Goal: Obtain resource: Download file/media

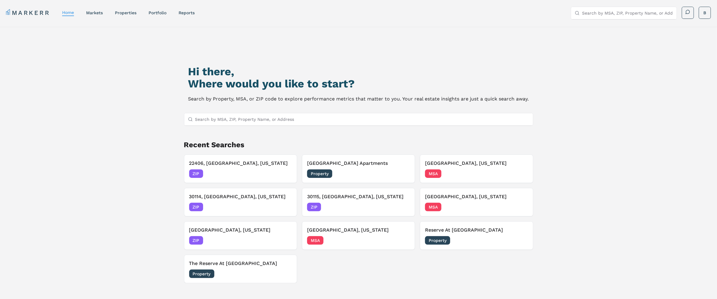
click at [271, 118] on input "Search by MSA, ZIP, Property Name, or Address" at bounding box center [362, 119] width 334 height 12
paste input "Flats at [GEOGRAPHIC_DATA]"
type input "Flats at [GEOGRAPHIC_DATA]"
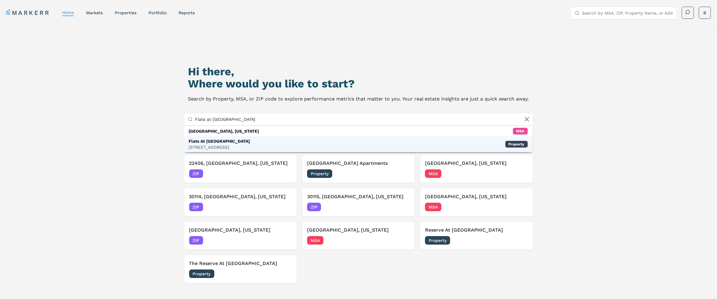
click at [229, 144] on div "[STREET_ADDRESS]" at bounding box center [219, 147] width 61 height 6
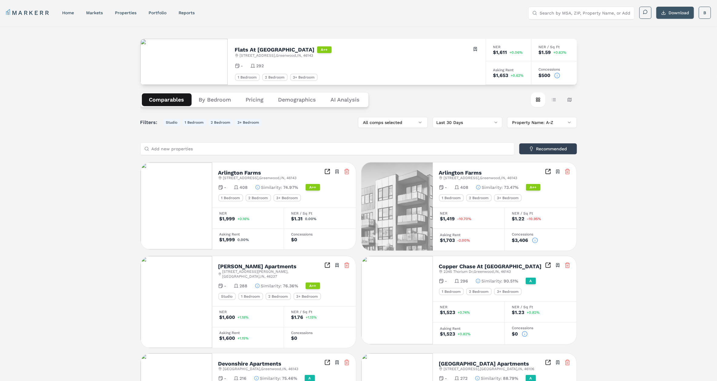
click at [671, 12] on button "Download" at bounding box center [675, 13] width 38 height 12
click at [659, 164] on div "Flats At [GEOGRAPHIC_DATA] A++ [STREET_ADDRESS] Toggle portfolio menu - 292 1 B…" at bounding box center [358, 332] width 717 height 610
click at [72, 78] on div "Flats At [GEOGRAPHIC_DATA] A++ [STREET_ADDRESS] Toggle portfolio menu - 292 1 B…" at bounding box center [358, 332] width 717 height 610
